Goal: Transaction & Acquisition: Purchase product/service

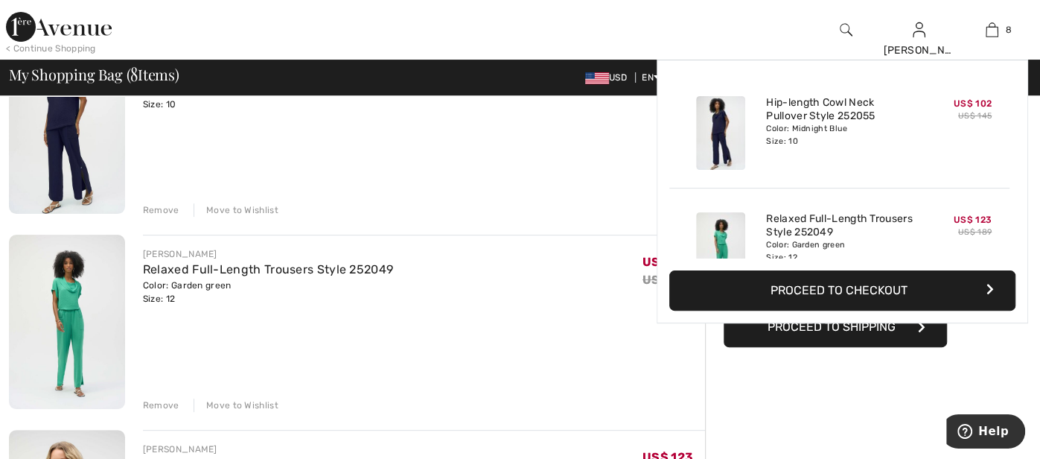
scroll to position [208, 0]
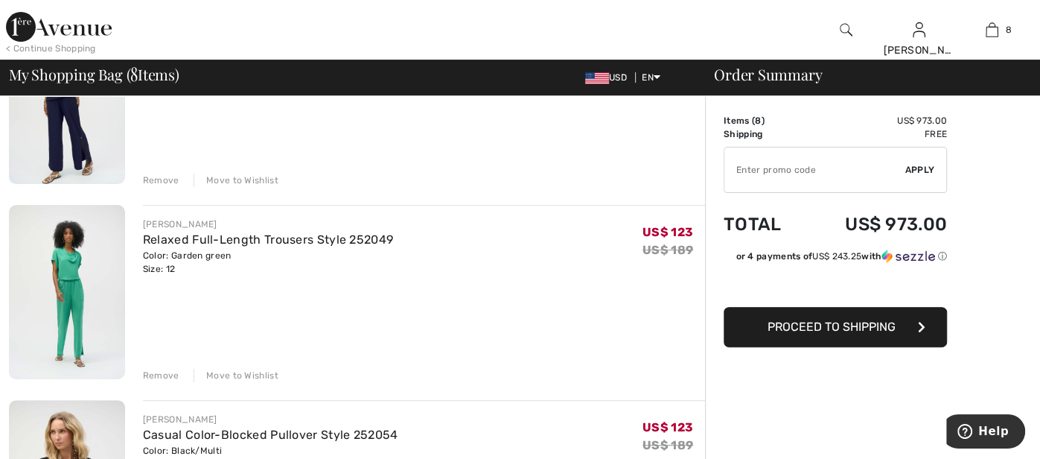
click at [157, 179] on div "Remove" at bounding box center [161, 179] width 36 height 13
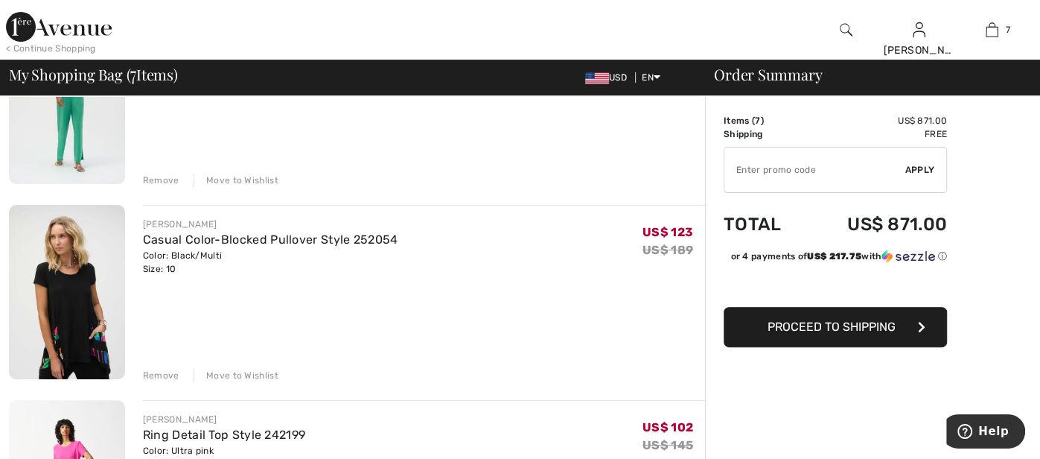
scroll to position [190, 0]
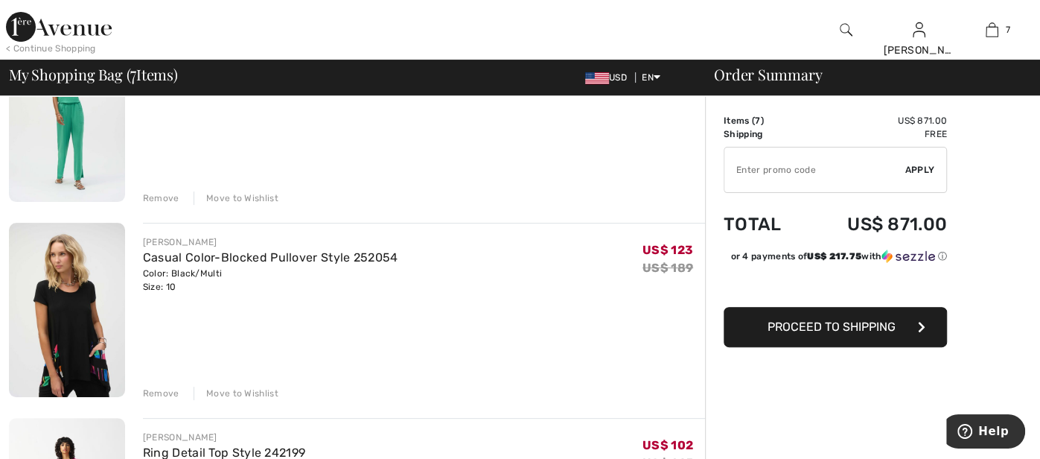
click at [158, 194] on div "Remove" at bounding box center [161, 197] width 36 height 13
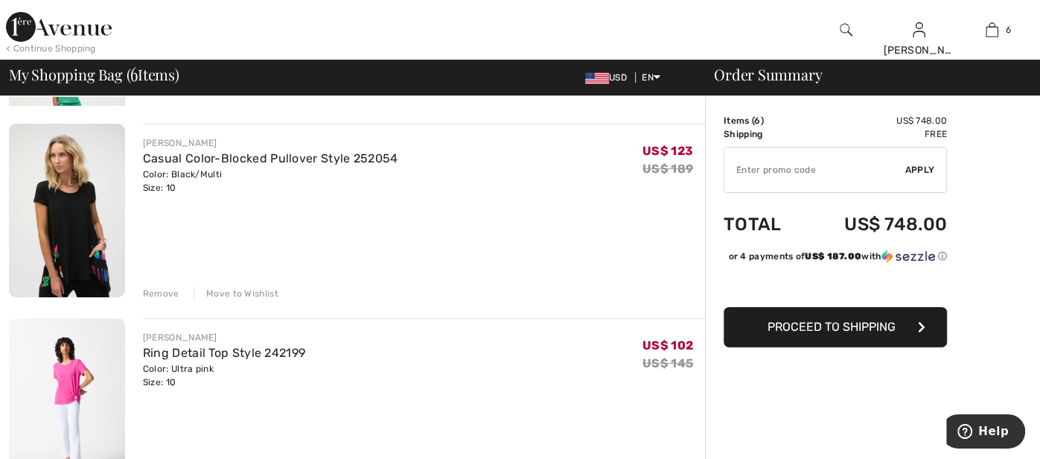
scroll to position [171, 0]
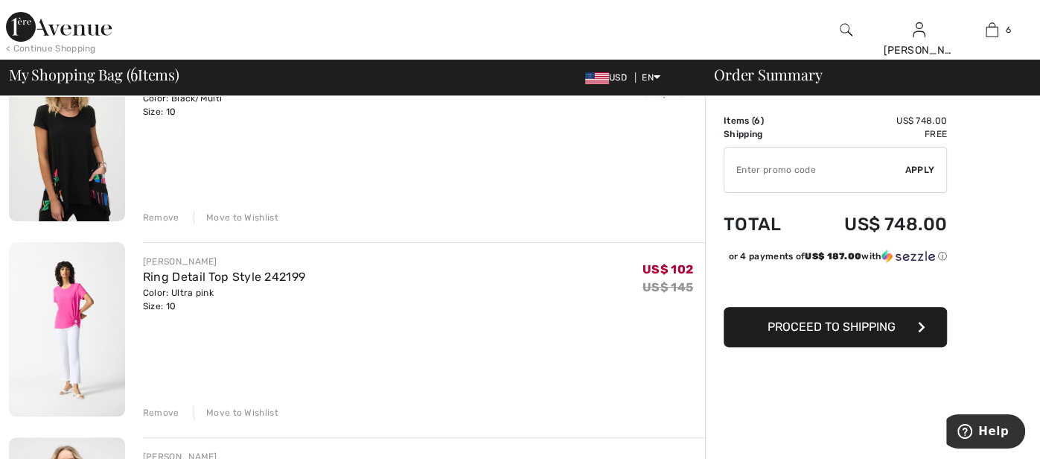
click at [156, 218] on div "Remove" at bounding box center [161, 217] width 36 height 13
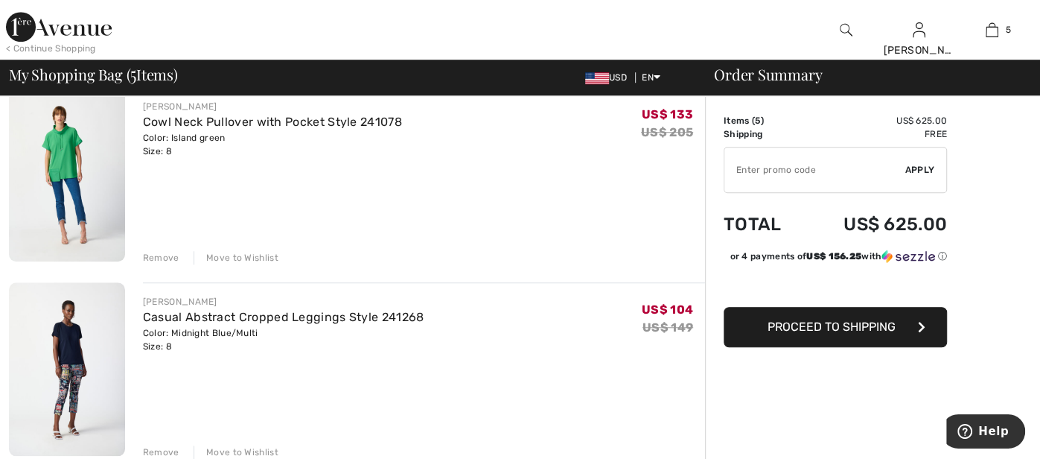
scroll to position [719, 0]
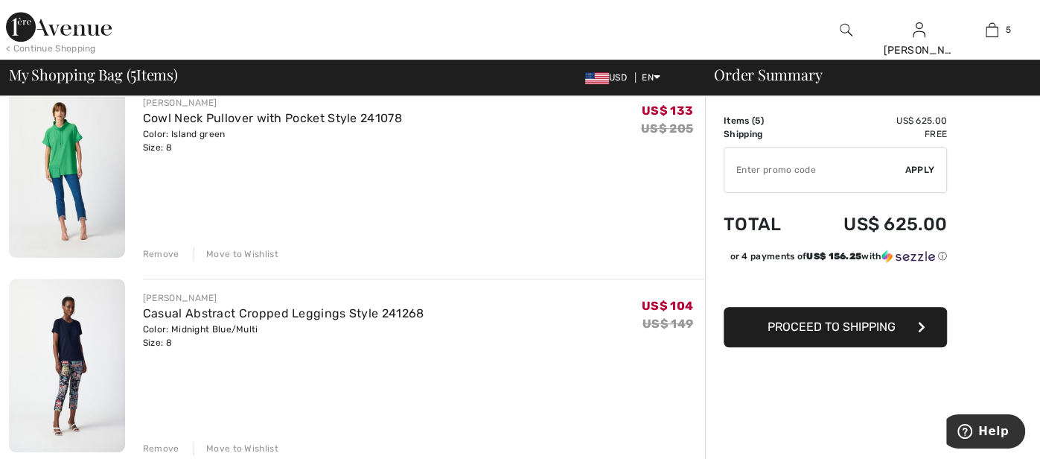
click at [66, 346] on img at bounding box center [67, 364] width 116 height 173
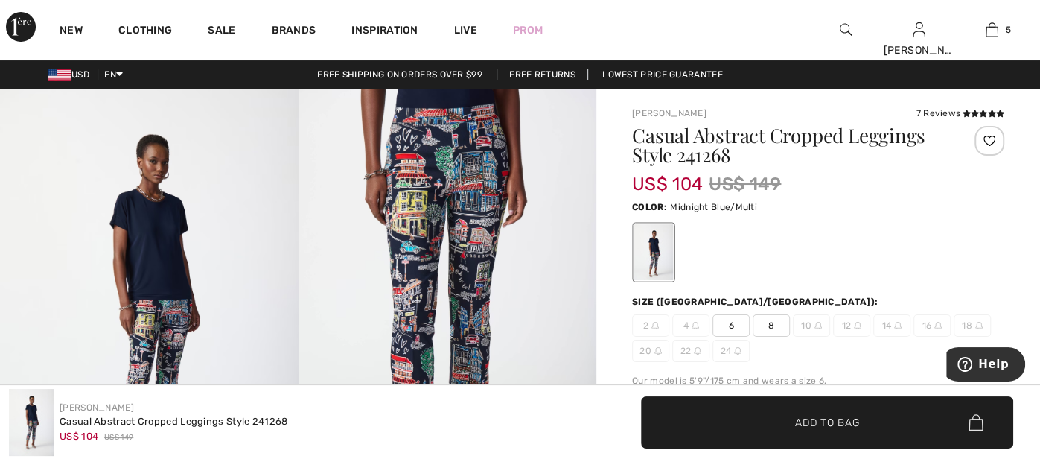
click at [862, 330] on span "12" at bounding box center [851, 325] width 37 height 22
click at [850, 325] on span "12" at bounding box center [851, 325] width 37 height 22
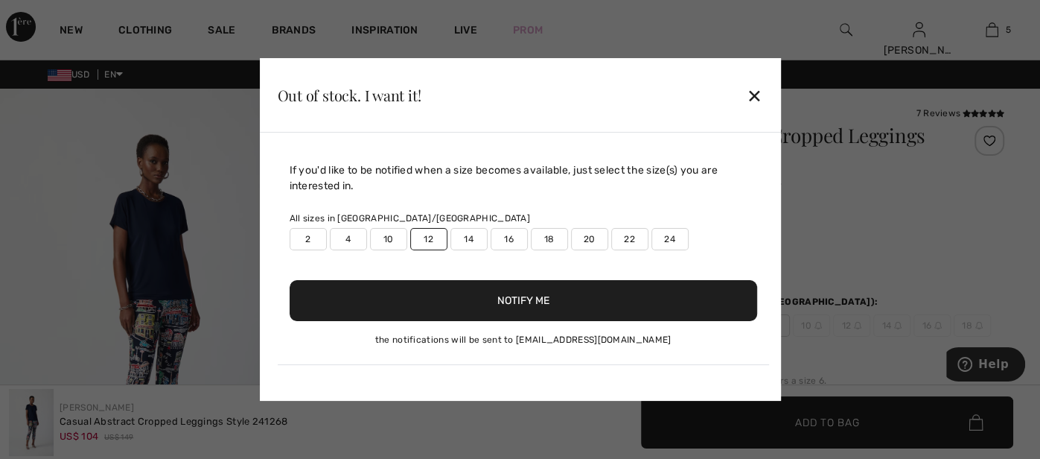
click at [483, 302] on button "Notify Me" at bounding box center [524, 300] width 468 height 41
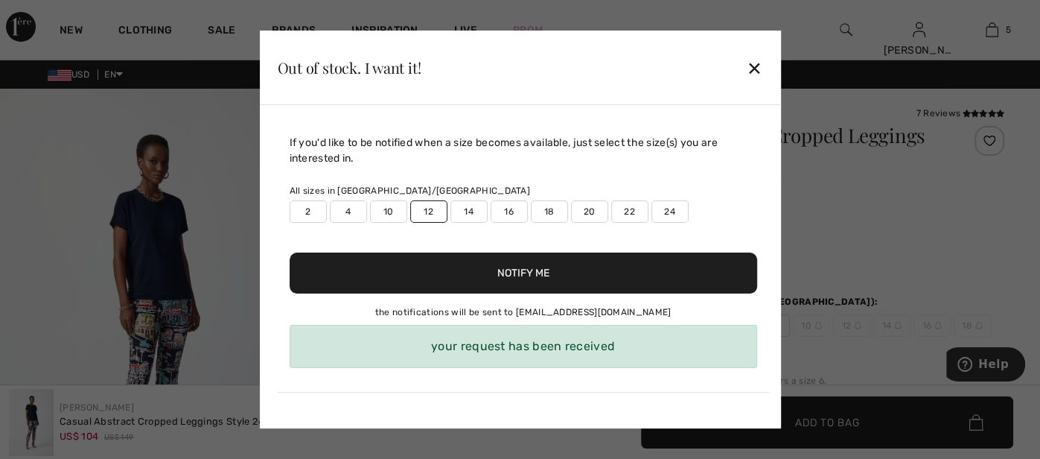
click at [500, 344] on div "your request has been received" at bounding box center [524, 346] width 468 height 43
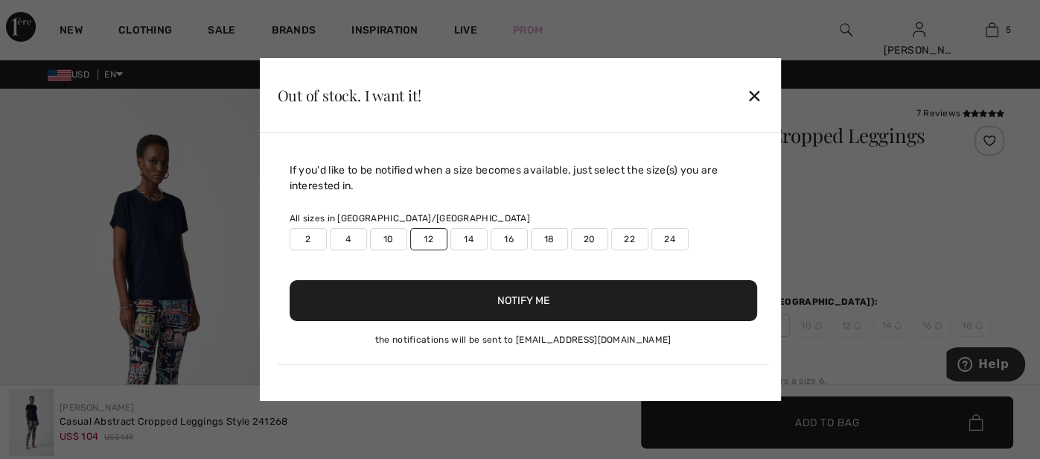
click at [523, 346] on div "If you'd like to be notified when a size becomes available, just select the siz…" at bounding box center [523, 263] width 491 height 203
click at [757, 91] on div "✕" at bounding box center [755, 95] width 16 height 31
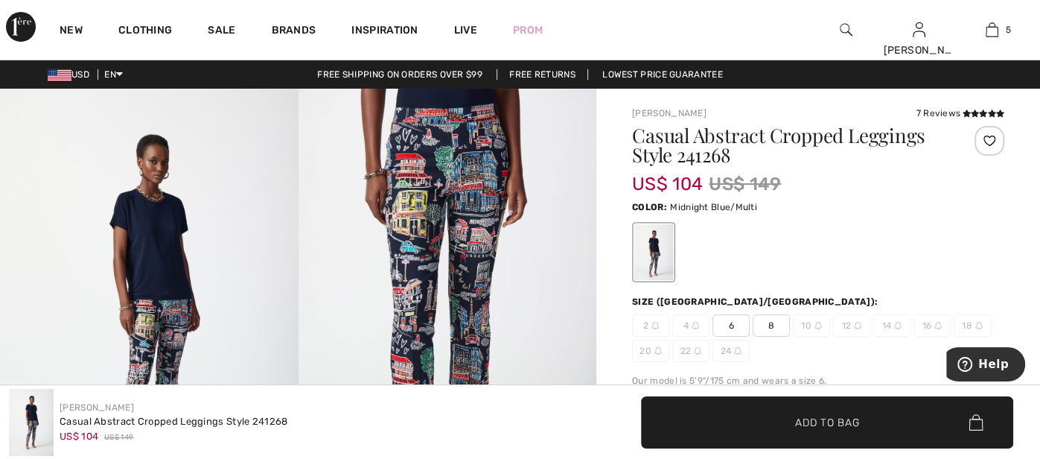
click at [483, 287] on img at bounding box center [448, 312] width 299 height 447
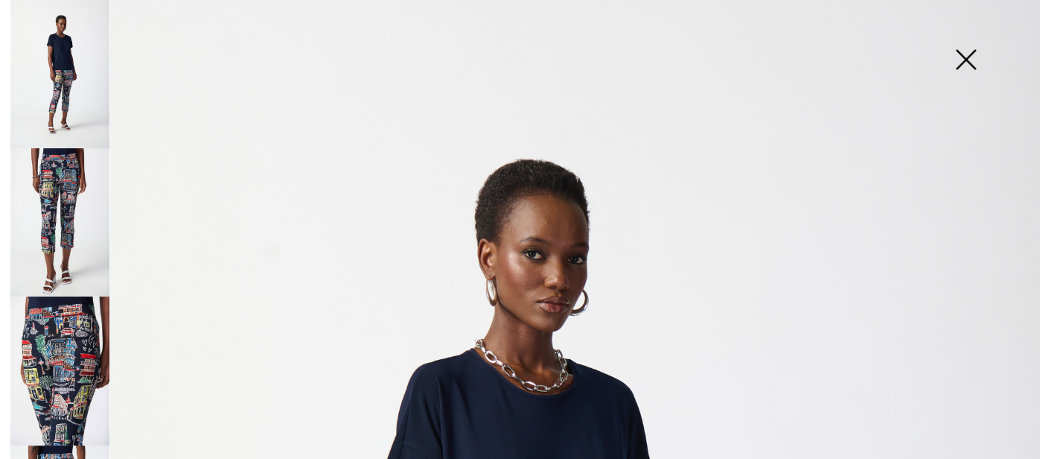
click at [963, 56] on img at bounding box center [966, 60] width 74 height 77
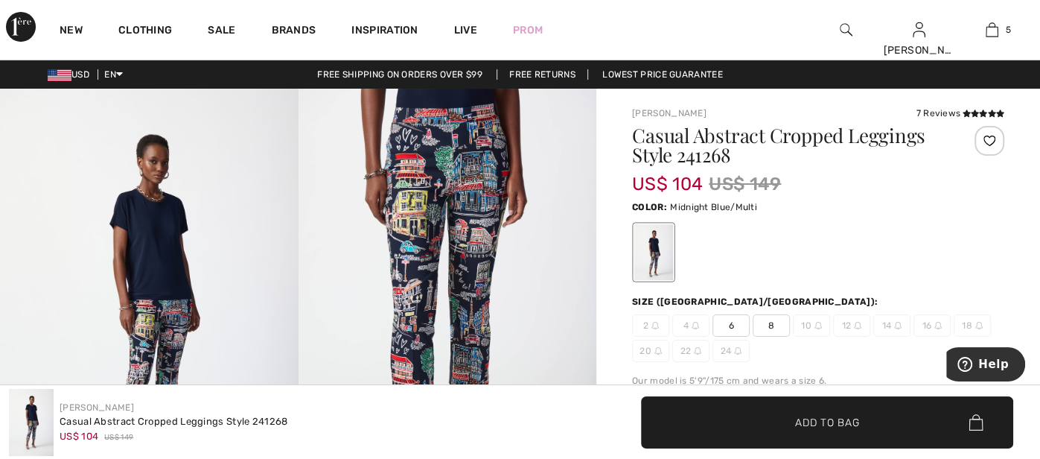
click at [607, 401] on div "✔ Added to Bag Add to Bag" at bounding box center [780, 422] width 503 height 52
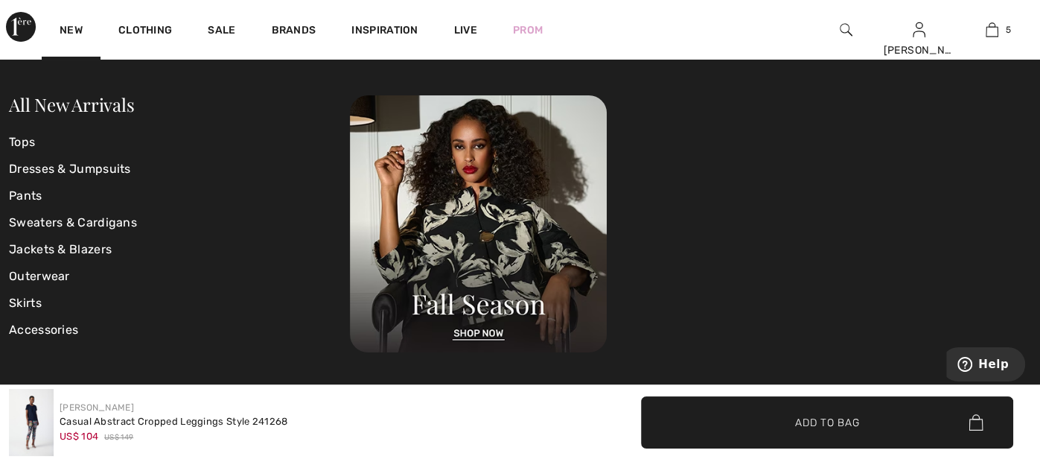
scroll to position [89, 0]
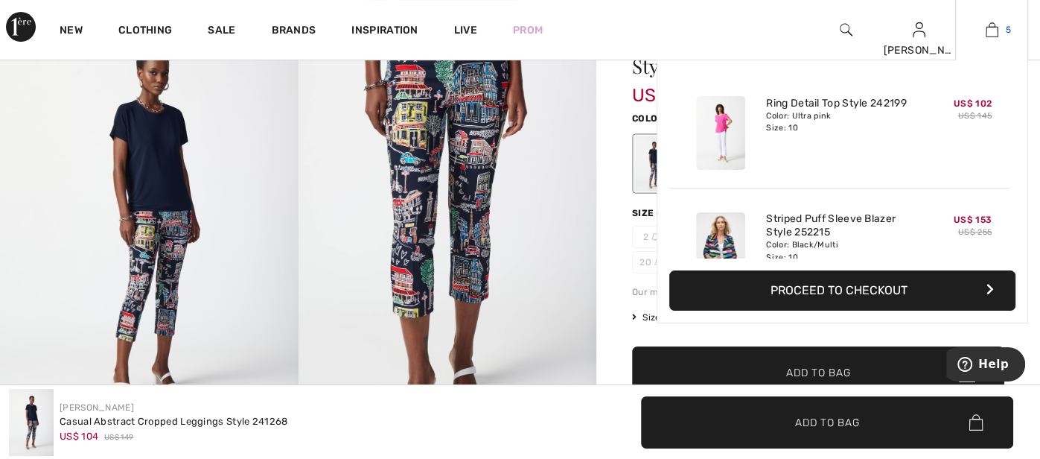
click at [993, 27] on img at bounding box center [992, 30] width 13 height 18
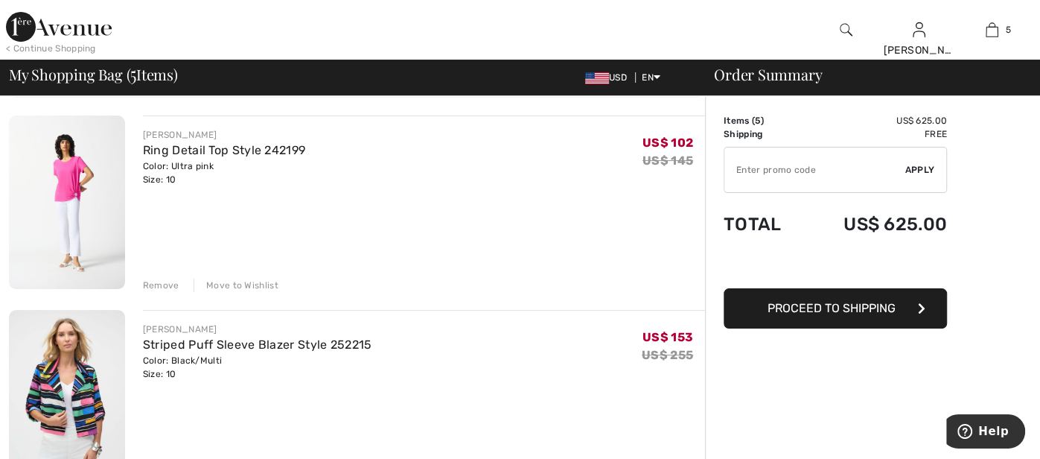
scroll to position [59, 0]
